Goal: Navigation & Orientation: Go to known website

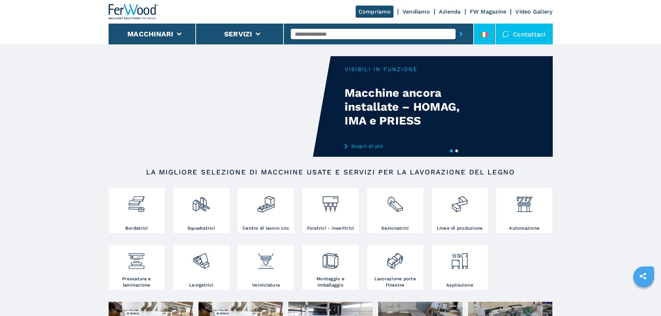
click at [481, 33] on icon at bounding box center [481, 34] width 3 height 5
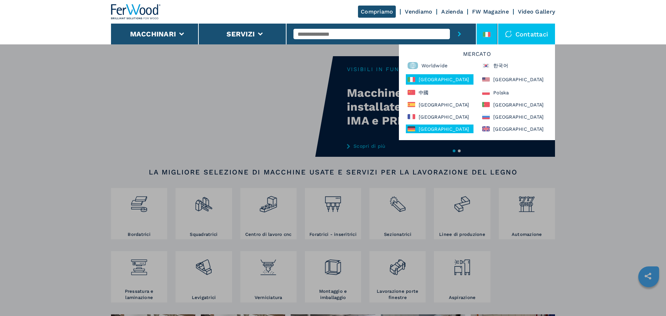
click at [428, 129] on div "Deutschland" at bounding box center [440, 129] width 68 height 9
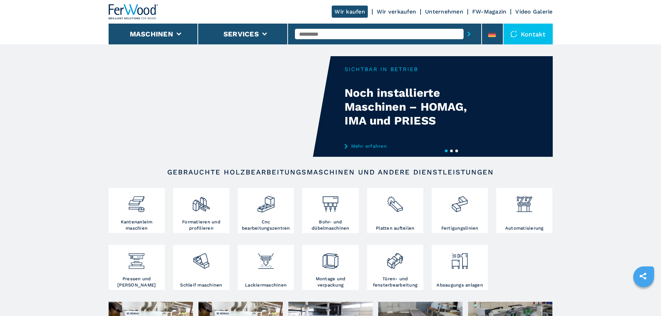
click at [495, 12] on link "FW-Magazin" at bounding box center [489, 11] width 34 height 7
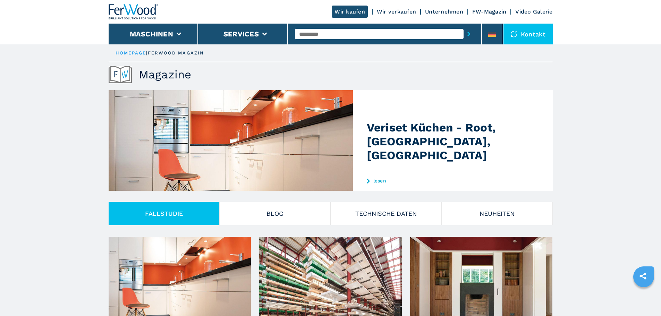
click at [402, 10] on link "Wir verkaufen" at bounding box center [396, 11] width 39 height 7
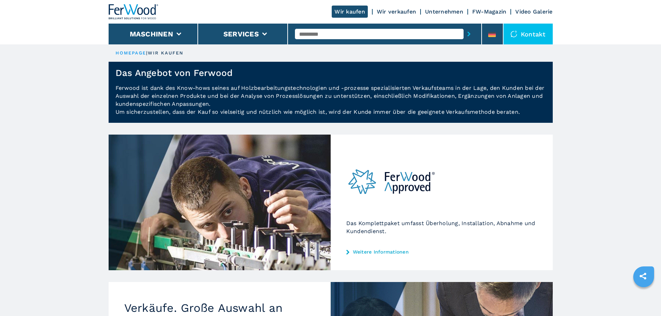
click at [360, 8] on link "Wir kaufen" at bounding box center [350, 12] width 36 height 12
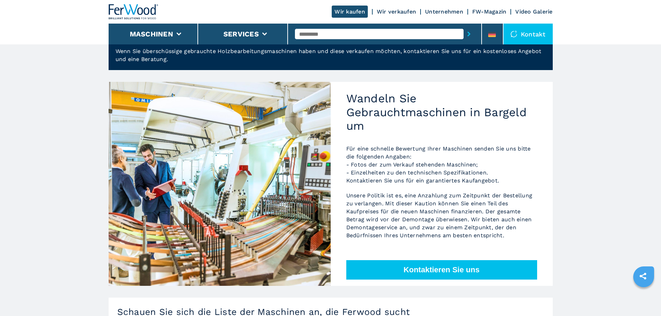
scroll to position [35, 0]
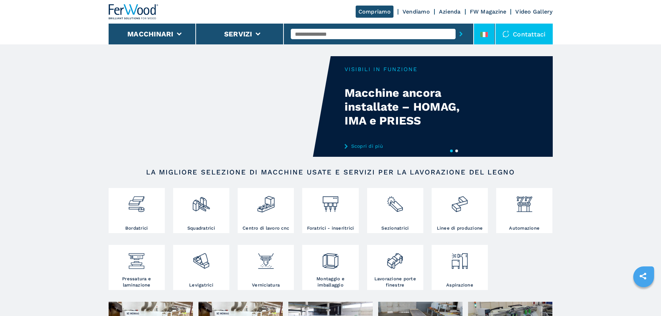
click at [476, 42] on li at bounding box center [484, 34] width 21 height 21
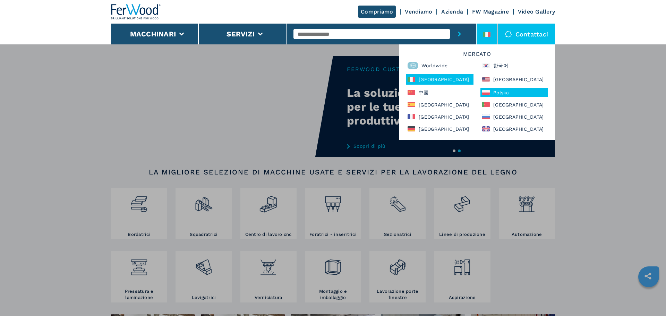
click at [504, 91] on div "Polska" at bounding box center [514, 92] width 68 height 9
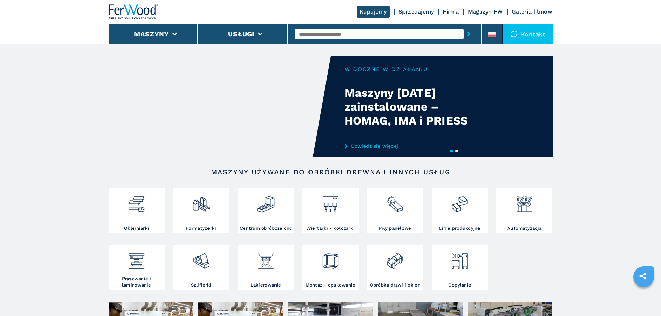
click at [357, 14] on link "Kupujemy" at bounding box center [373, 12] width 33 height 12
